Goal: Find specific page/section: Find specific page/section

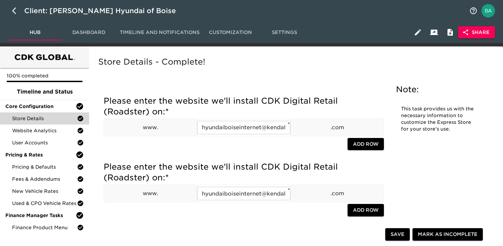
scroll to position [1171, 0]
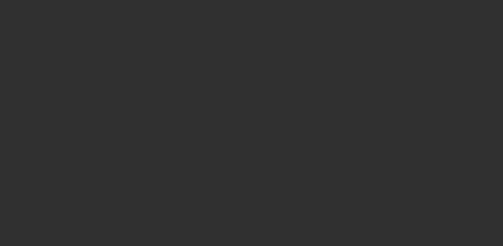
select select "10"
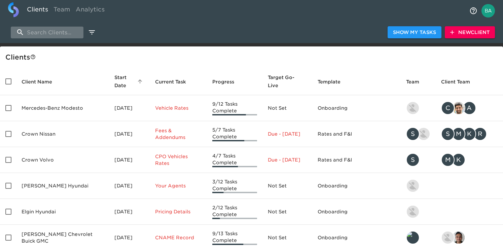
click at [39, 32] on input "search" at bounding box center [47, 33] width 73 height 12
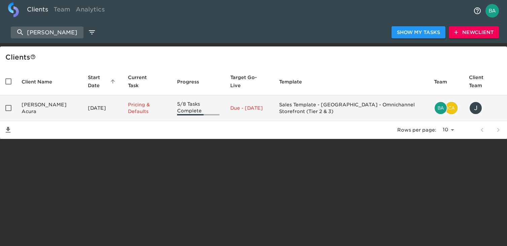
type input "[PERSON_NAME]"
click at [55, 112] on td "[PERSON_NAME] Acura" at bounding box center [49, 108] width 66 height 26
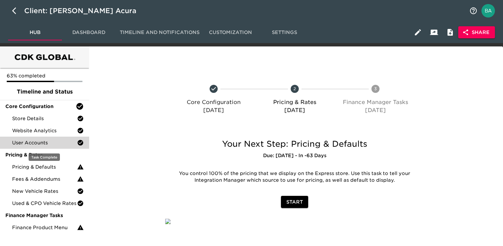
click at [45, 146] on div "User Accounts" at bounding box center [44, 143] width 89 height 12
